Goal: Information Seeking & Learning: Learn about a topic

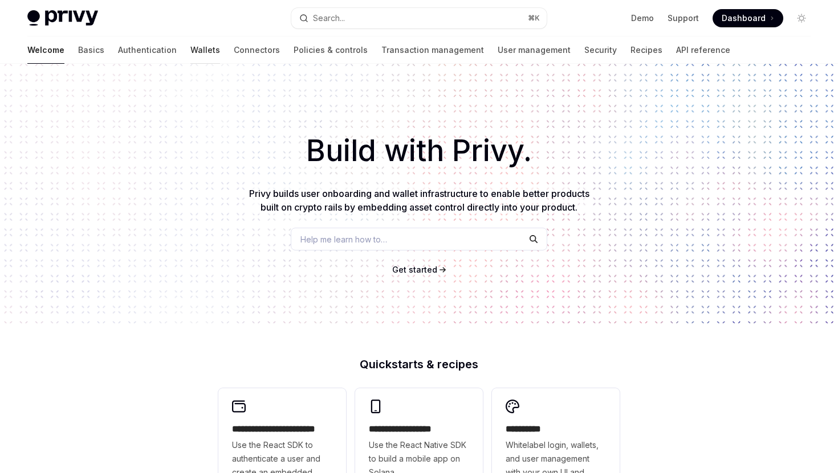
click at [190, 53] on link "Wallets" at bounding box center [205, 49] width 30 height 27
type textarea "*"
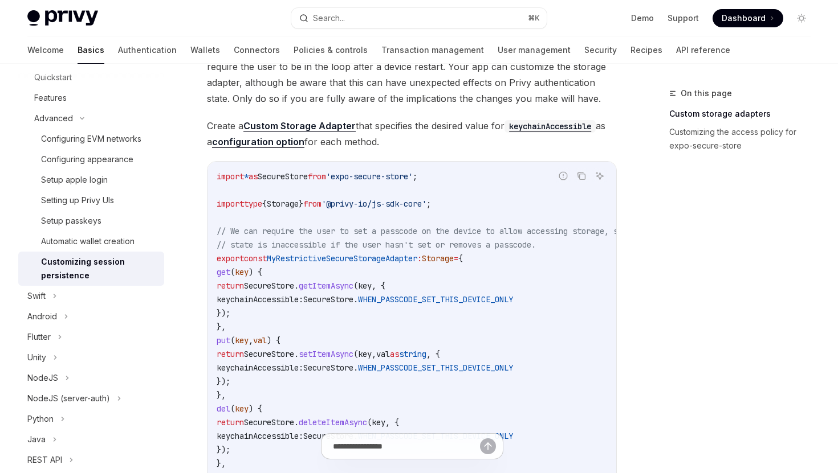
scroll to position [818, 0]
